Goal: Find specific page/section: Find specific page/section

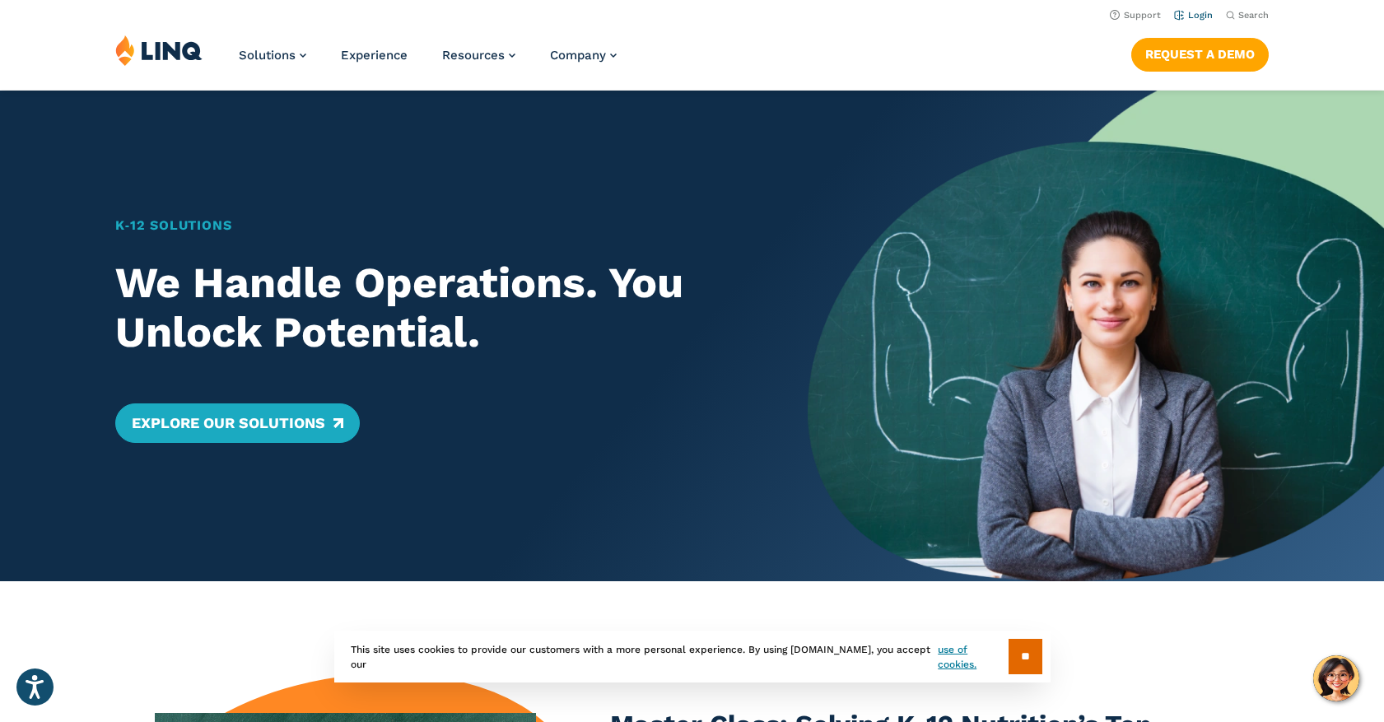
click at [1204, 16] on link "Login" at bounding box center [1193, 15] width 39 height 11
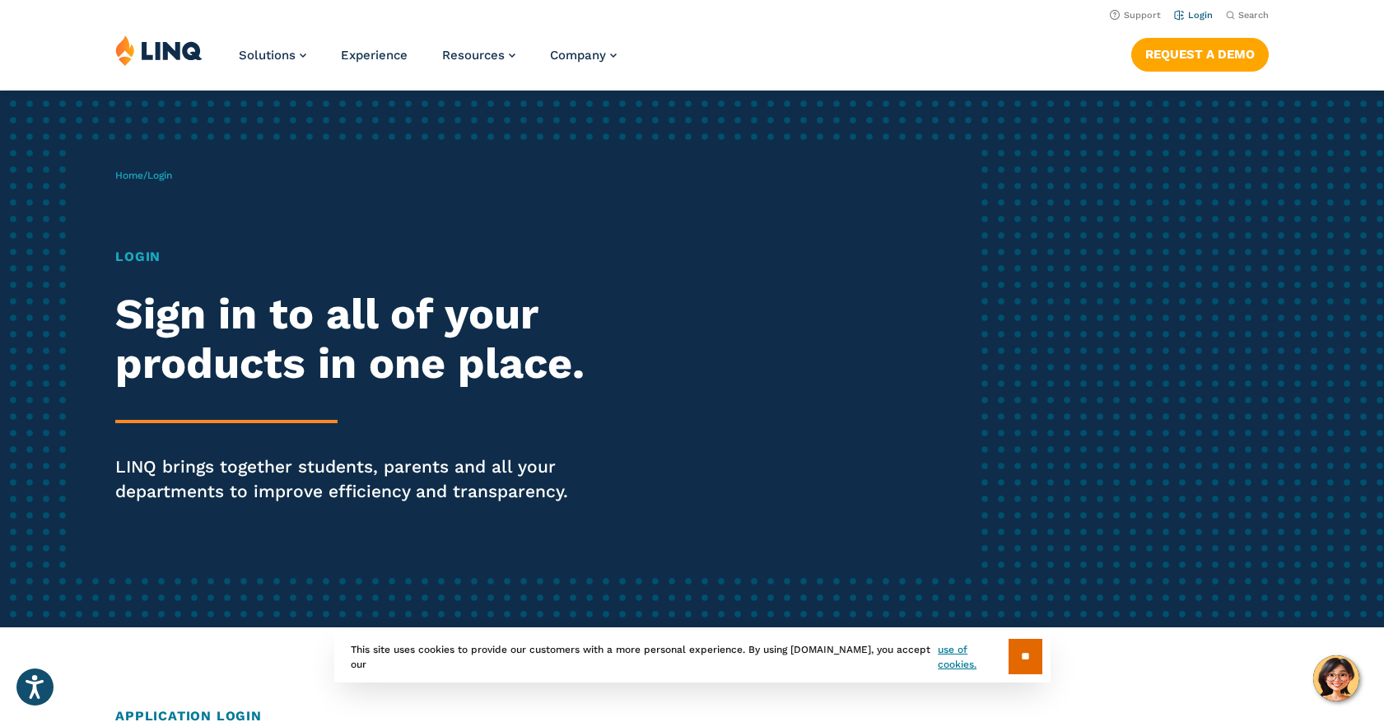
click at [1193, 16] on link "Login" at bounding box center [1193, 15] width 39 height 11
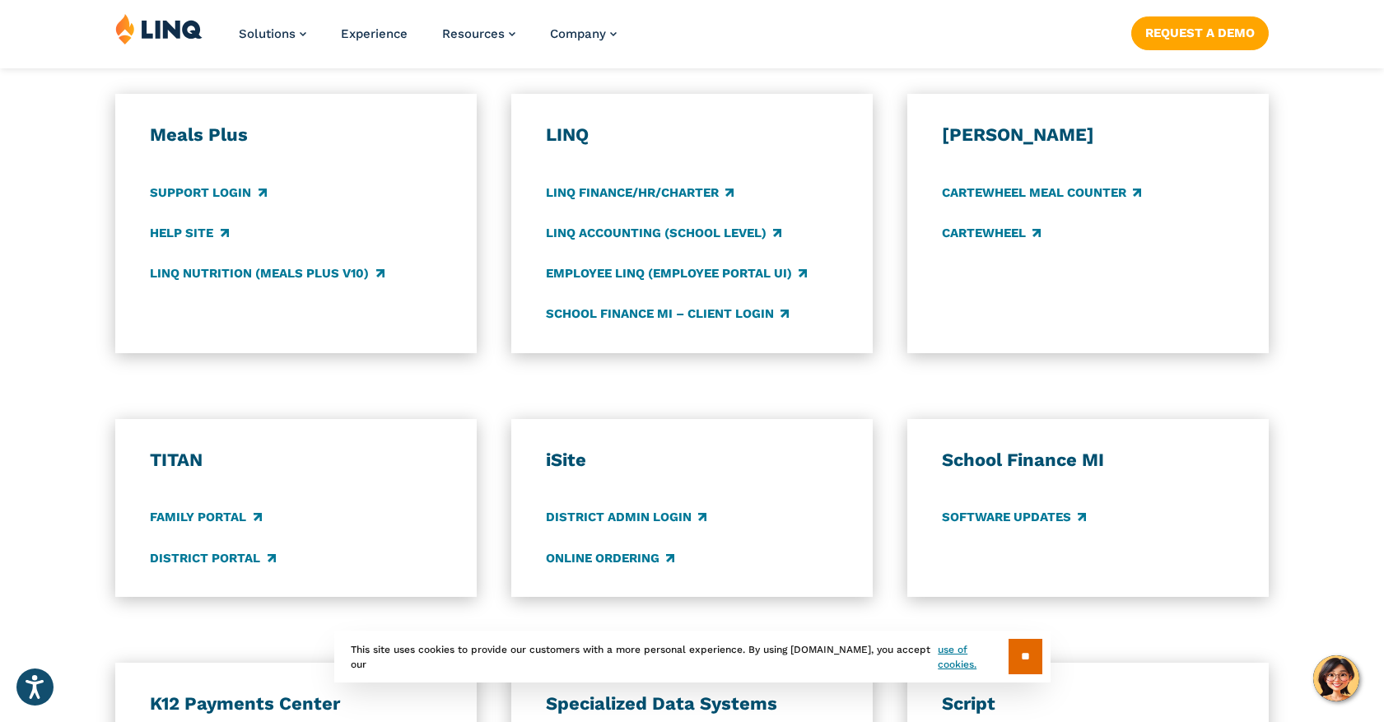
scroll to position [905, 0]
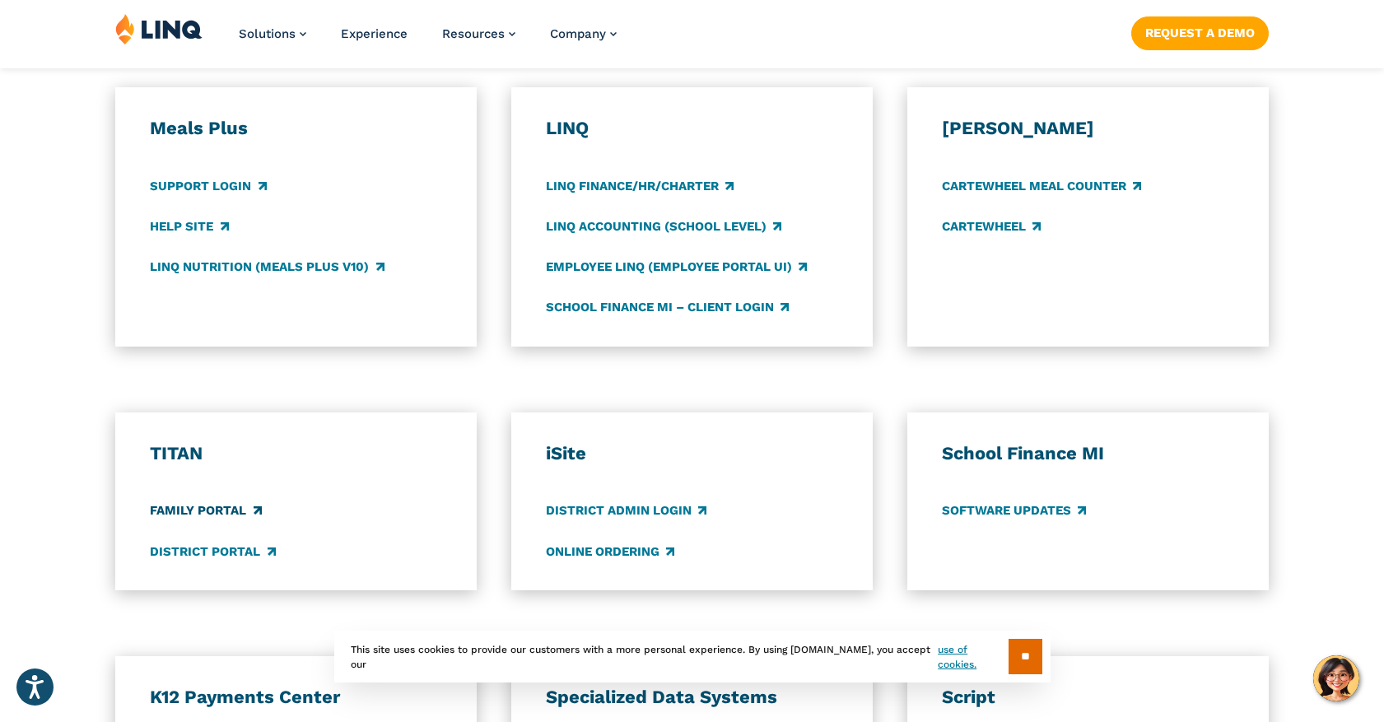
click at [212, 508] on link "Family Portal" at bounding box center [205, 511] width 111 height 18
